Goal: Find specific page/section: Find specific page/section

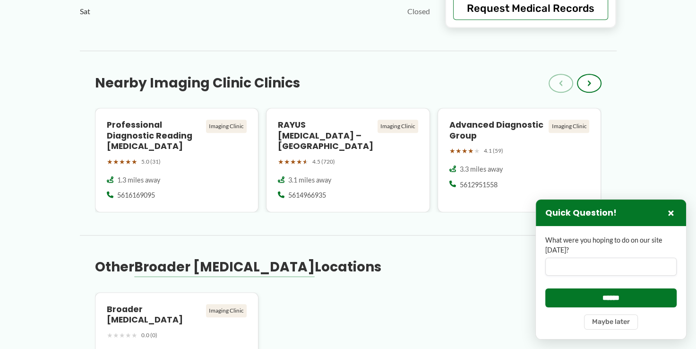
scroll to position [815, 0]
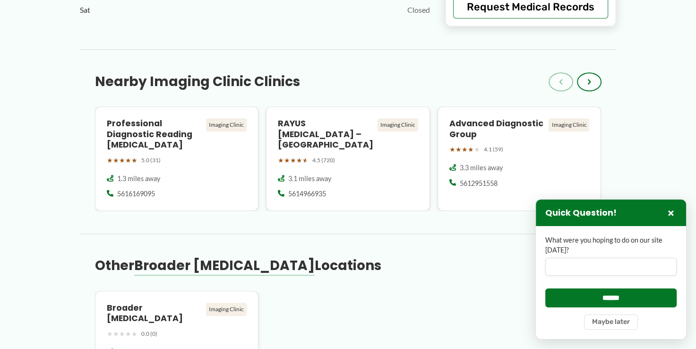
click at [20, 244] on div "← Back to Map Broader [MEDICAL_DATA] ★ ★ ★ ★ ★ 5.0 (1) Imaging Clinic [STREET_A…" at bounding box center [348, 111] width 696 height 1732
click at [18, 245] on div "← Back to Map Broader [MEDICAL_DATA] ★ ★ ★ ★ ★ 5.0 (1) Imaging Clinic [STREET_A…" at bounding box center [348, 111] width 696 height 1732
click at [18, 247] on div "← Back to Map Broader [MEDICAL_DATA] ★ ★ ★ ★ ★ 5.0 (1) Imaging Clinic [STREET_A…" at bounding box center [348, 111] width 696 height 1732
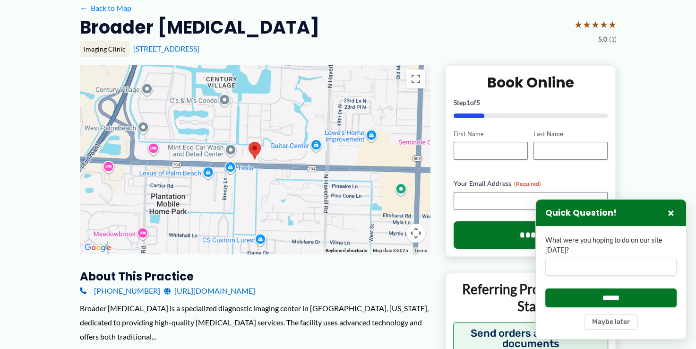
scroll to position [73, 0]
click at [675, 211] on button "×" at bounding box center [670, 212] width 11 height 11
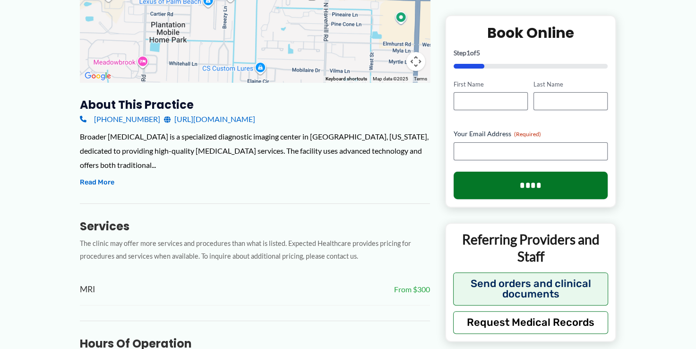
scroll to position [228, 0]
